Goal: Information Seeking & Learning: Understand process/instructions

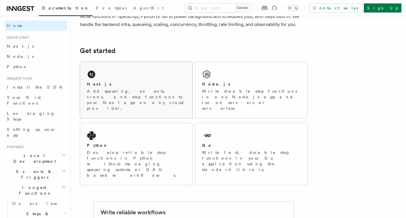
click at [125, 90] on p "Add queueing, events, crons, and step functions to your Next app on any cloud p…" at bounding box center [136, 99] width 99 height 23
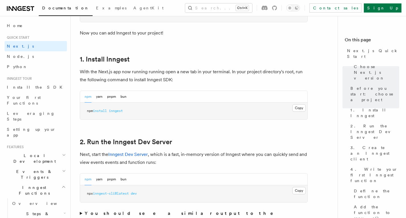
scroll to position [342, 0]
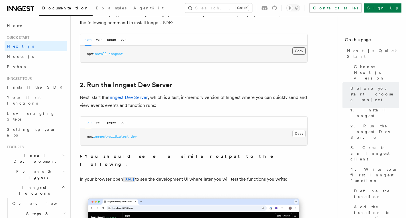
click at [299, 50] on button "Copy Copied" at bounding box center [299, 50] width 13 height 7
click at [296, 132] on button "Copy Copied" at bounding box center [299, 133] width 13 height 7
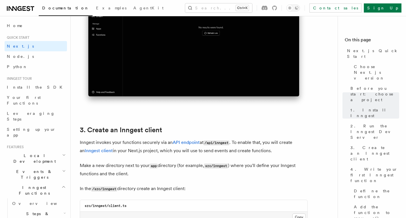
scroll to position [627, 0]
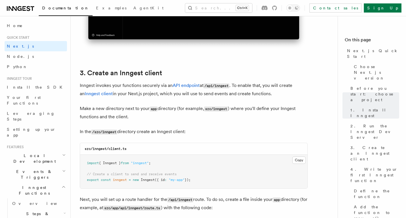
click at [291, 200] on p "Next, you will set up a route handler for the /api/inngest route. To do so, cre…" at bounding box center [194, 204] width 228 height 17
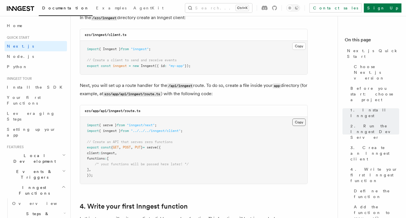
click at [298, 123] on button "Copy Copied" at bounding box center [299, 122] width 13 height 7
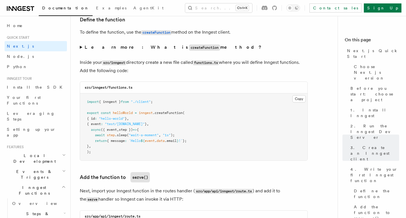
scroll to position [970, 0]
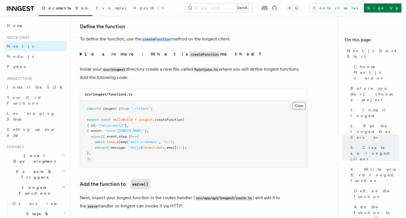
click at [303, 106] on button "Copy Copied" at bounding box center [299, 105] width 13 height 7
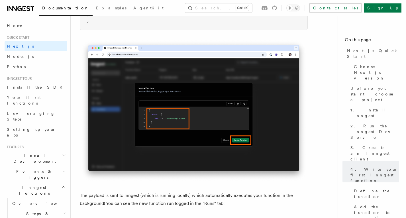
scroll to position [1654, 0]
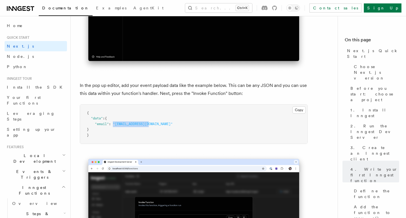
drag, startPoint x: 113, startPoint y: 125, endPoint x: 152, endPoint y: 127, distance: 39.2
click at [152, 127] on pre "{ "data" : { "email" : "test@example.com" } }" at bounding box center [194, 124] width 228 height 39
copy span ""test@example.com""
click at [110, 114] on pre "{ "data" : { "email" : "test@example.com" } }" at bounding box center [194, 124] width 228 height 39
drag, startPoint x: 94, startPoint y: 126, endPoint x: 134, endPoint y: 129, distance: 40.0
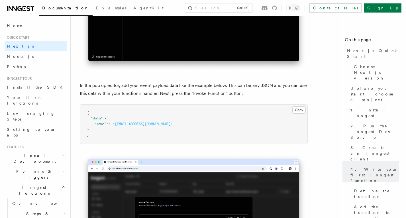
click at [134, 129] on pre "{ "data" : { "email" : "test@example.com" } }" at bounding box center [194, 124] width 228 height 39
click at [107, 120] on span "{" at bounding box center [106, 118] width 2 height 4
drag, startPoint x: 108, startPoint y: 120, endPoint x: 103, endPoint y: 130, distance: 11.0
click at [103, 130] on pre "{ "data" : { "email" : "test@example.com" } }" at bounding box center [194, 124] width 228 height 39
click at [103, 131] on pre "{ "data" : { "email" : "test@example.com" } }" at bounding box center [194, 124] width 228 height 39
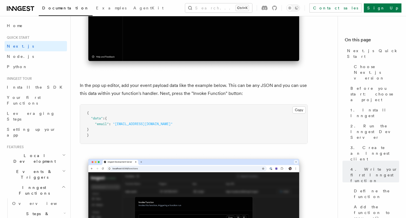
click at [95, 131] on pre "{ "data" : { "email" : "test@example.com" } }" at bounding box center [194, 124] width 228 height 39
click at [94, 132] on pre "{ "data" : { "email" : "test@example.com" } }" at bounding box center [194, 124] width 228 height 39
click at [297, 112] on button "Copy Copied" at bounding box center [299, 109] width 13 height 7
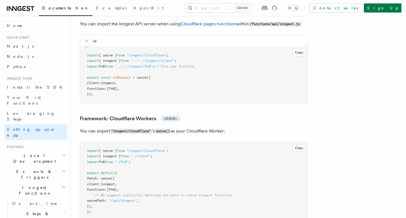
scroll to position [1084, 0]
